Goal: Information Seeking & Learning: Learn about a topic

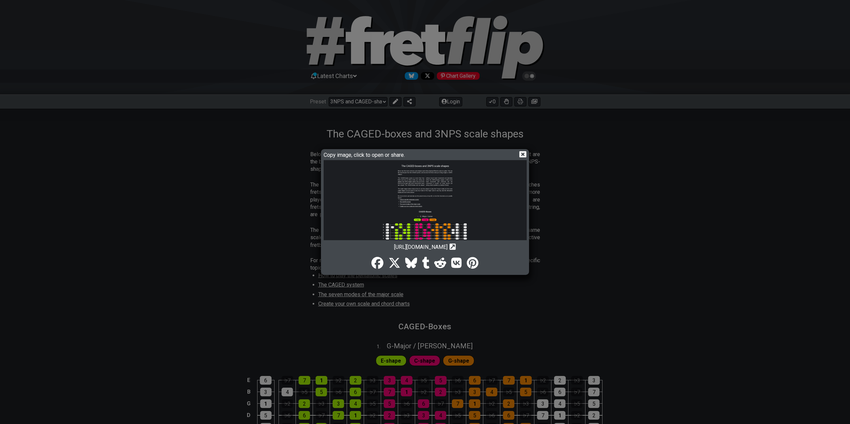
select select "/3nps-caged-shapes"
select select "G"
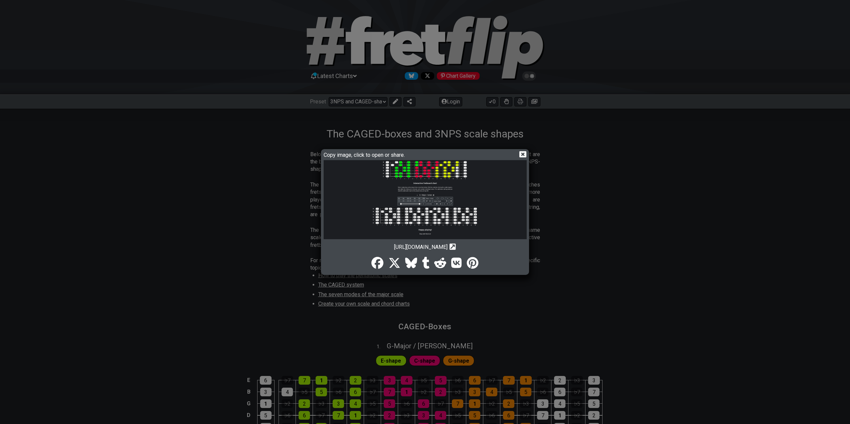
click at [522, 153] on icon at bounding box center [522, 154] width 7 height 7
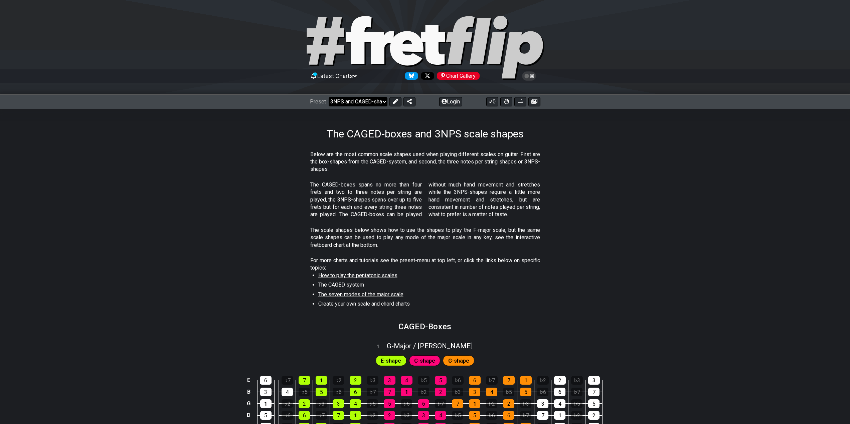
click at [379, 101] on select "Welcome to #fretflip! Initial Preset Custom Preset Minor Pentatonic Major Penta…" at bounding box center [358, 101] width 59 height 9
click at [634, 313] on section "For more charts and tutorials see the preset-menu at top left, or click the lin…" at bounding box center [425, 287] width 850 height 66
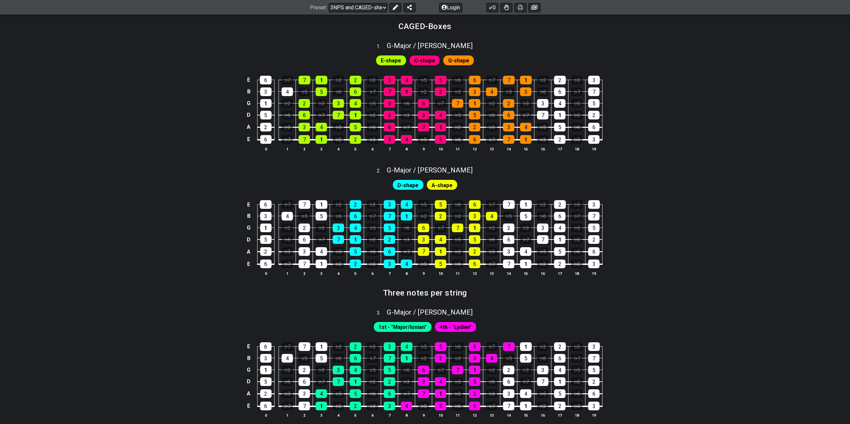
scroll to position [0, 0]
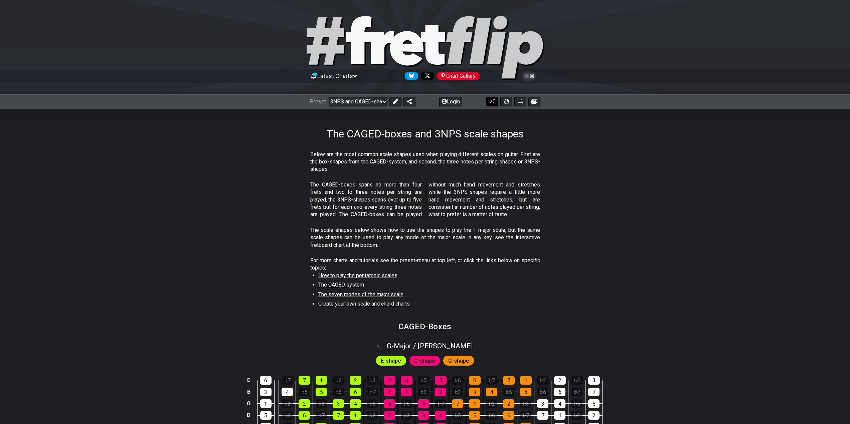
click at [491, 102] on icon at bounding box center [490, 101] width 7 height 5
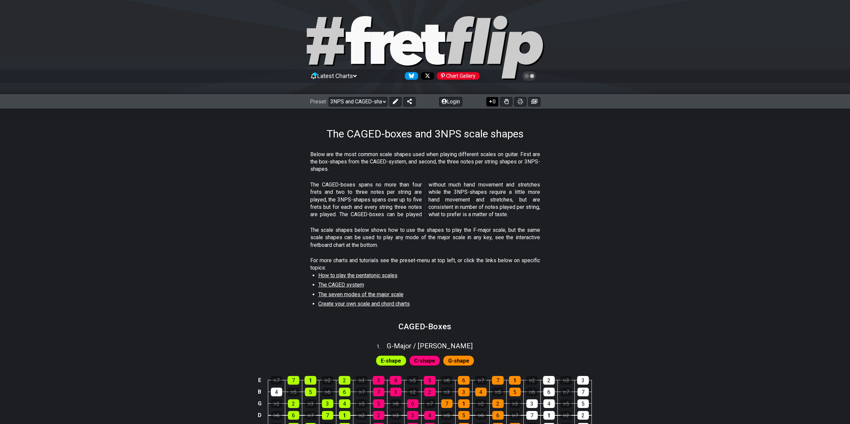
click at [491, 101] on icon at bounding box center [490, 101] width 7 height 5
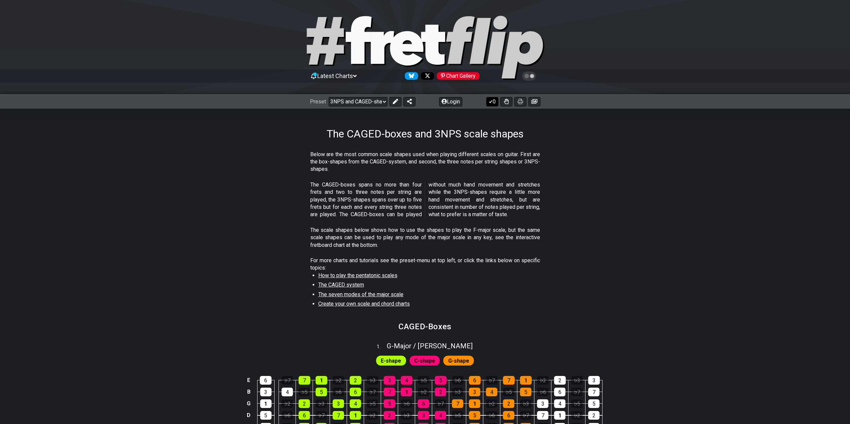
click at [491, 101] on icon at bounding box center [490, 101] width 7 height 5
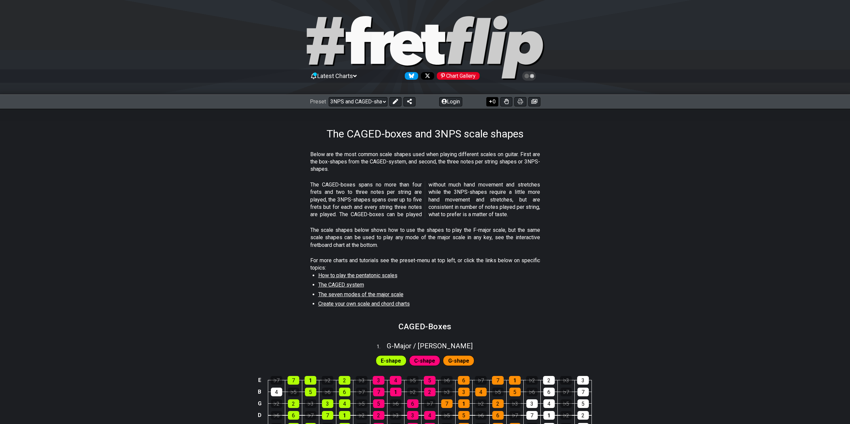
click at [491, 101] on icon at bounding box center [490, 101] width 7 height 5
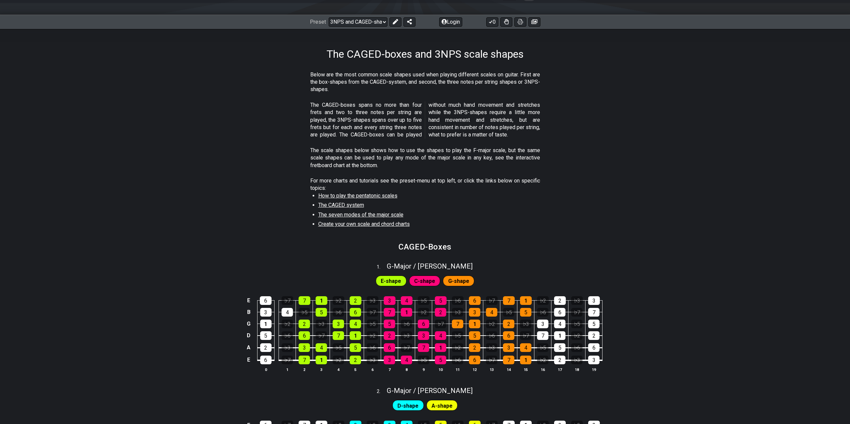
scroll to position [100, 0]
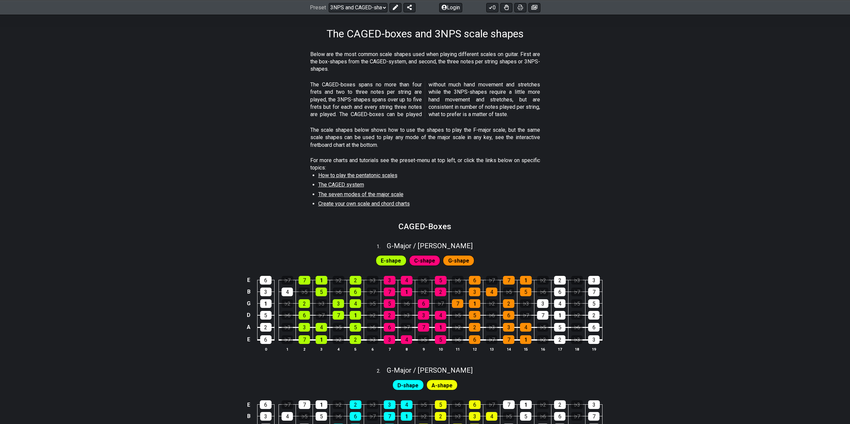
click at [455, 262] on span "G-shape" at bounding box center [458, 261] width 21 height 10
click at [408, 262] on div "E-shape C-shape G-shape" at bounding box center [424, 260] width 101 height 13
click at [429, 246] on span "G - Major / Ionian" at bounding box center [430, 246] width 86 height 8
select select "G"
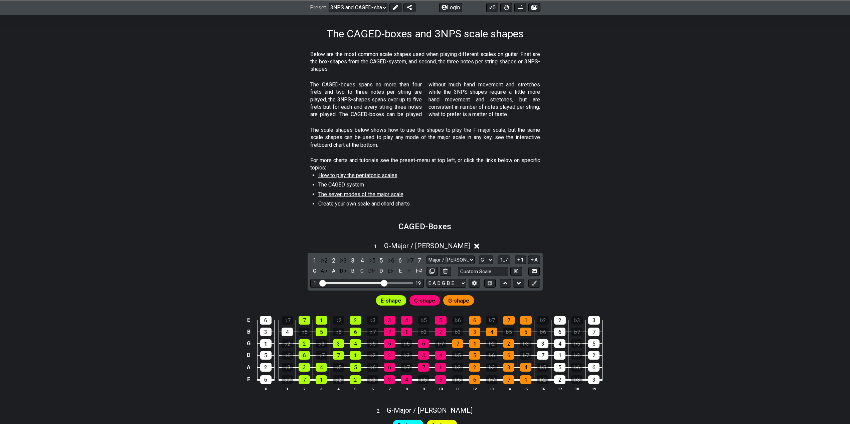
click at [456, 243] on div "1 . G - Major / Ionian" at bounding box center [425, 244] width 850 height 13
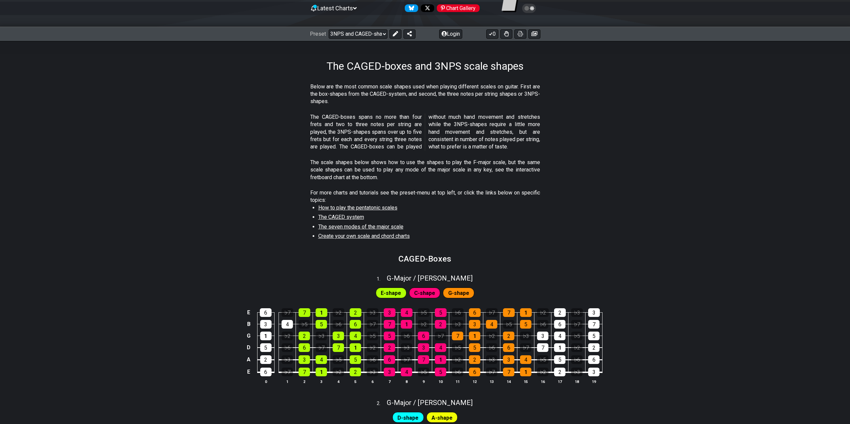
scroll to position [0, 0]
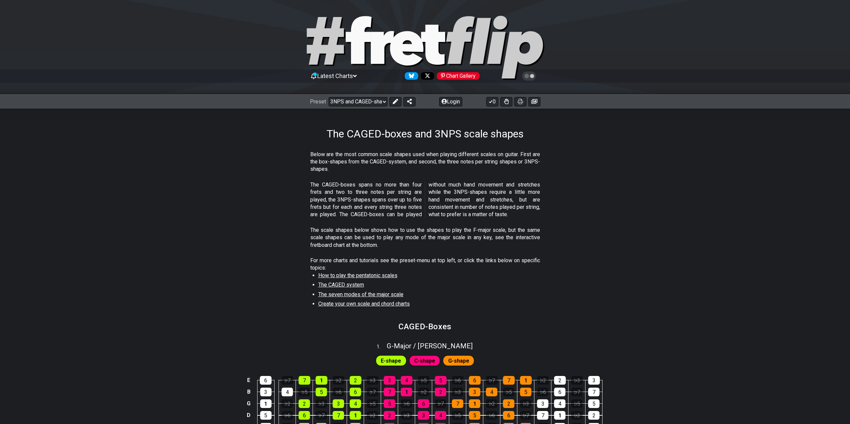
click at [385, 44] on icon at bounding box center [382, 47] width 23 height 33
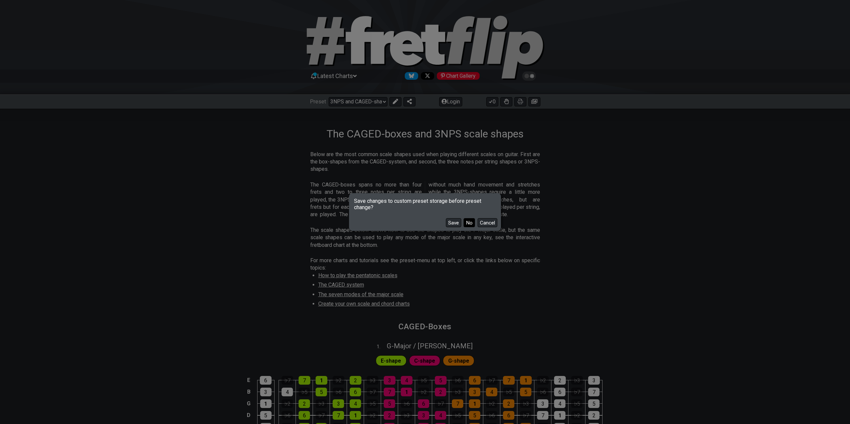
click at [467, 224] on button "No" at bounding box center [469, 222] width 11 height 9
select select "/welcome"
select select "C"
